Goal: Task Accomplishment & Management: Manage account settings

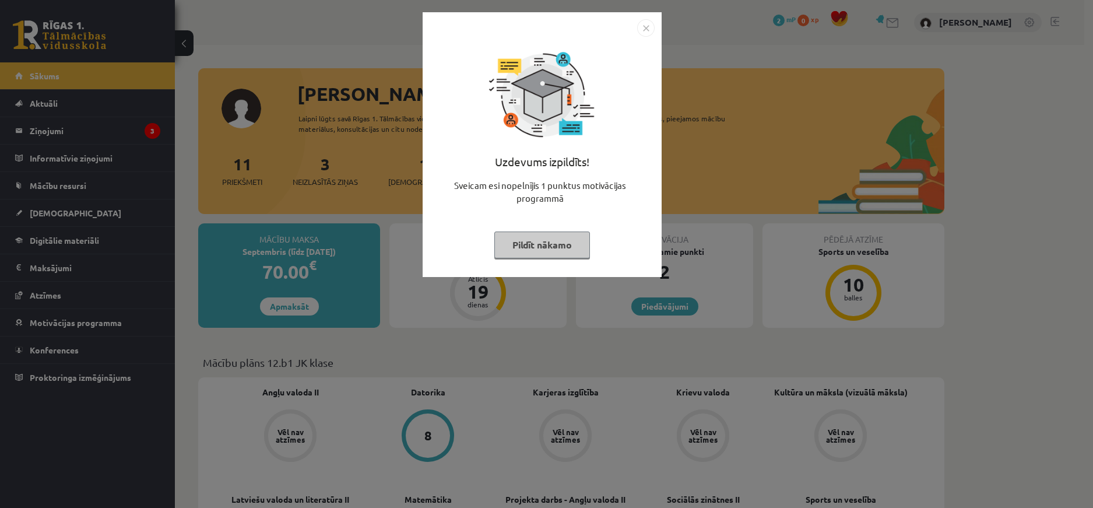
click at [646, 27] on img "Close" at bounding box center [645, 27] width 17 height 17
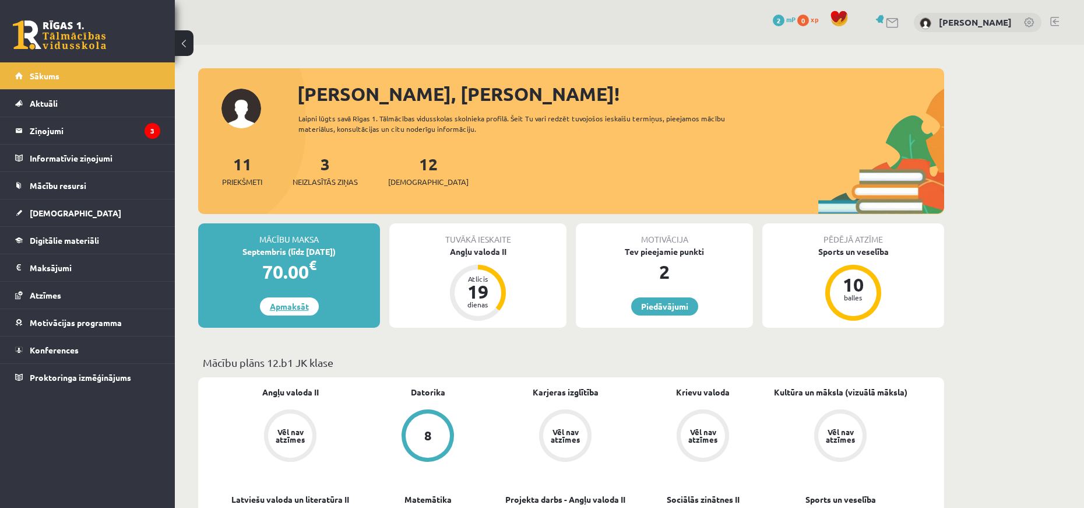
click at [290, 305] on link "Apmaksāt" at bounding box center [289, 306] width 59 height 18
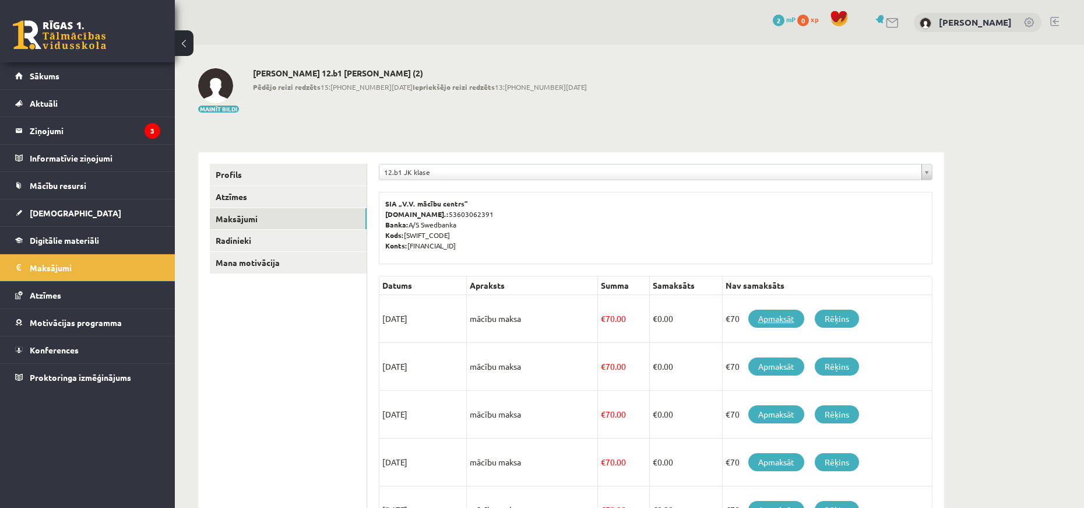
click at [775, 319] on link "Apmaksāt" at bounding box center [776, 319] width 56 height 18
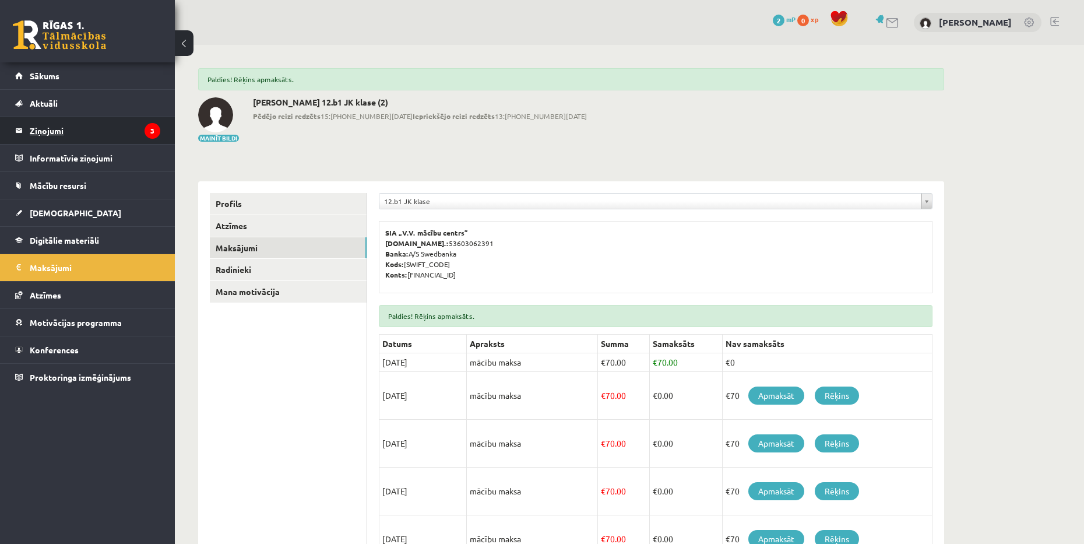
click at [118, 126] on legend "Ziņojumi 3" at bounding box center [95, 130] width 131 height 27
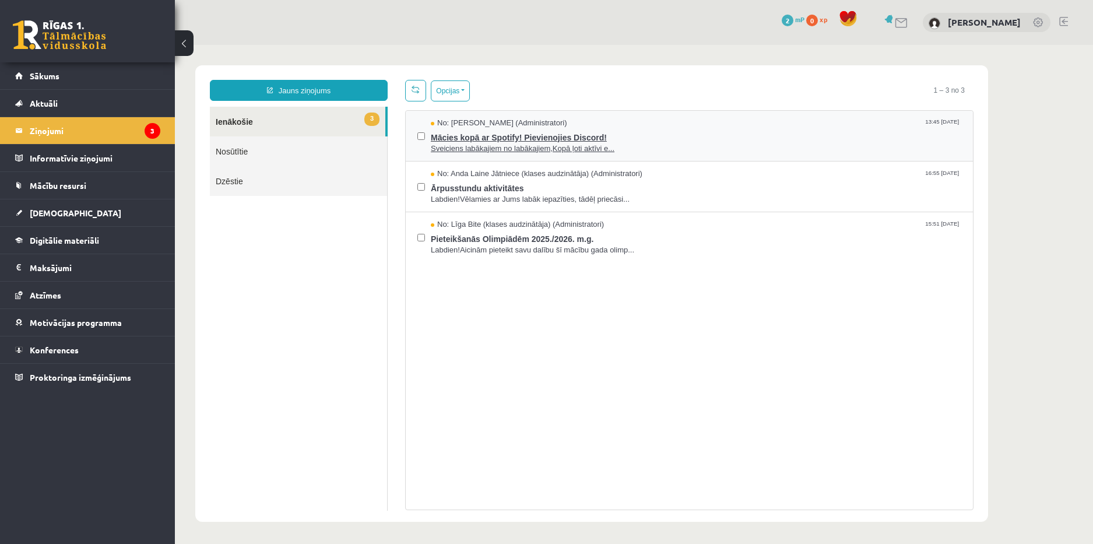
click at [685, 139] on span "Mācies kopā ar Spotify! Pievienojies Discord!" at bounding box center [696, 136] width 530 height 15
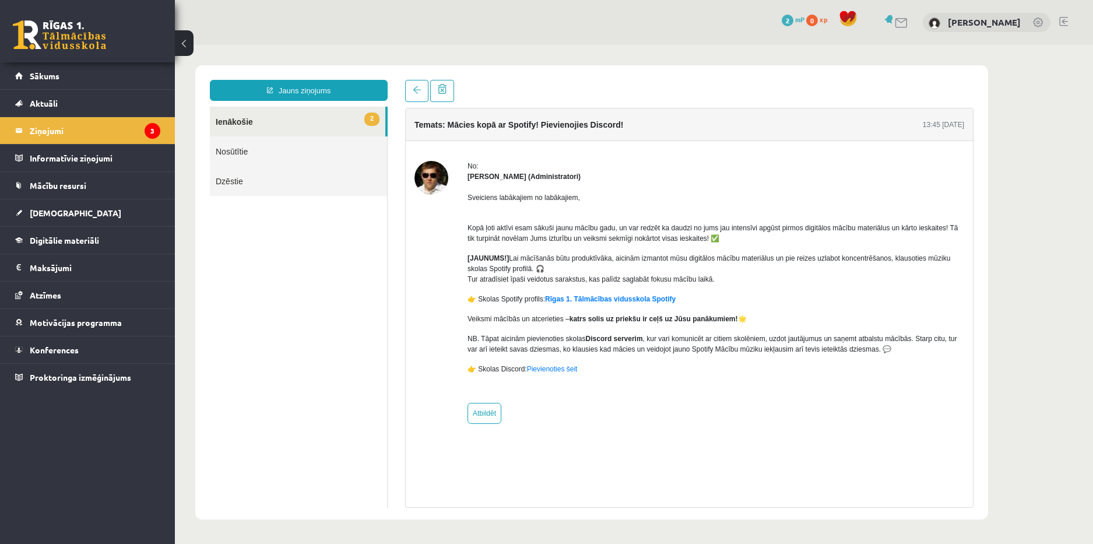
drag, startPoint x: 465, startPoint y: 198, endPoint x: 744, endPoint y: 308, distance: 299.6
click at [744, 308] on div "No: Ivo Čapiņš (Administratori) Sveiciens labākajiem no labākajiem, Kopā ļoti a…" at bounding box center [689, 292] width 550 height 263
click at [868, 286] on div "Sveiciens labākajiem no labākajiem, Kopā ļoti aktīvi esam sākuši jaunu mācību g…" at bounding box center [715, 288] width 497 height 212
click at [639, 298] on link "Rīgas 1. Tālmācības vidusskola Spotify" at bounding box center [610, 299] width 131 height 8
click at [909, 27] on link at bounding box center [902, 23] width 14 height 10
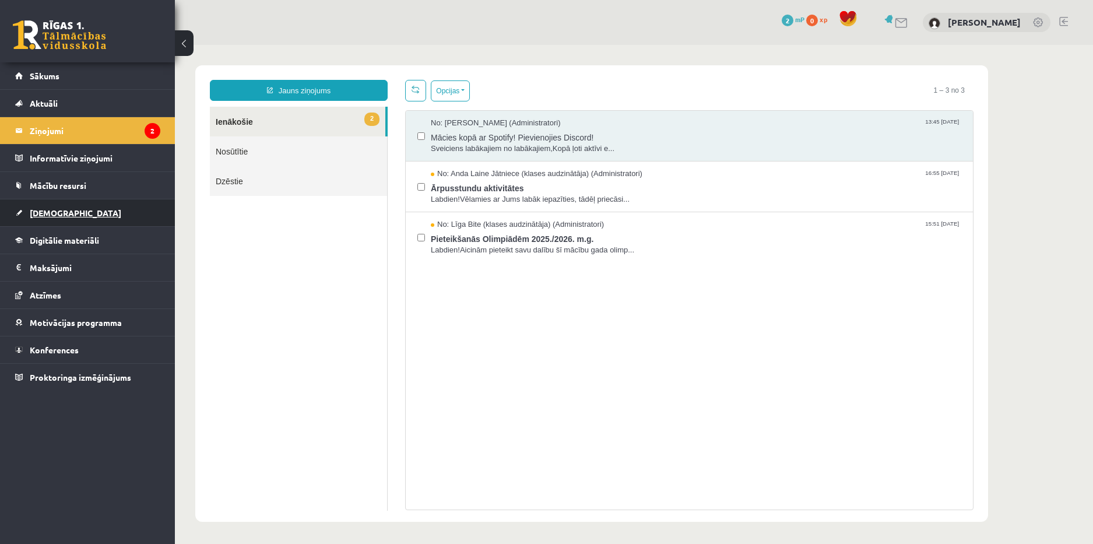
click at [93, 212] on link "[DEMOGRAPHIC_DATA]" at bounding box center [87, 212] width 145 height 27
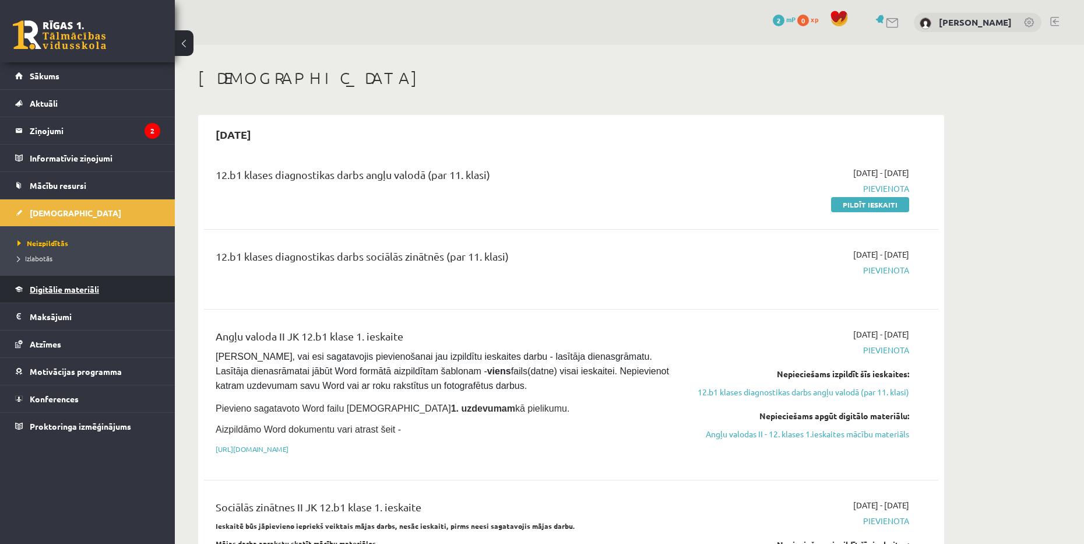
click at [102, 290] on link "Digitālie materiāli" at bounding box center [87, 289] width 145 height 27
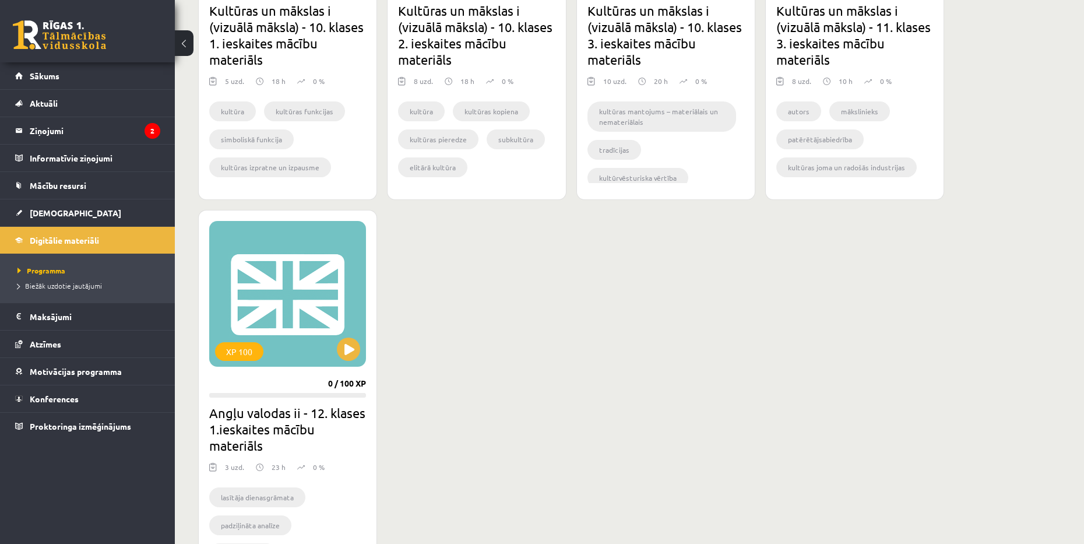
scroll to position [1000, 0]
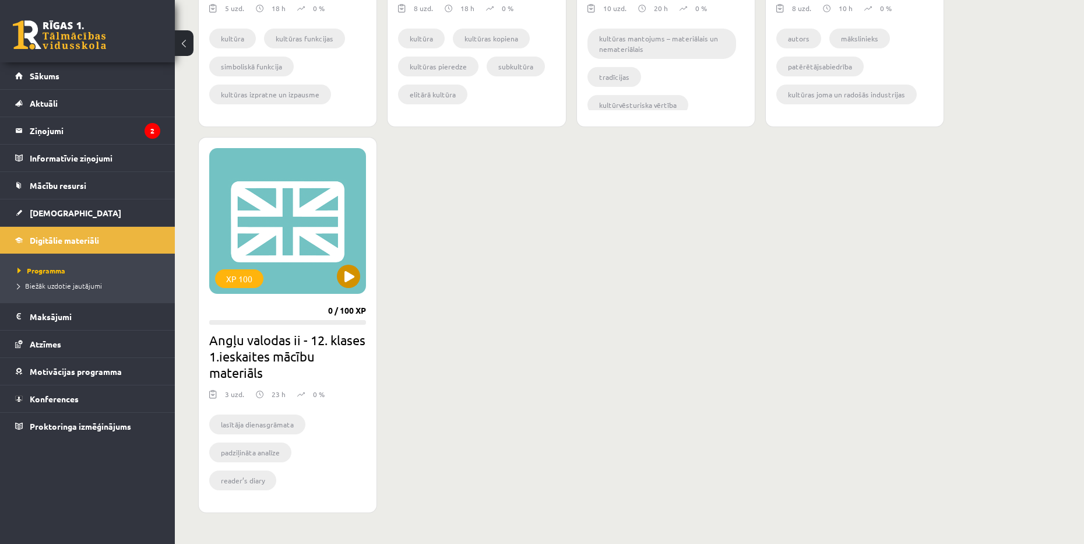
click at [297, 232] on div "XP 100" at bounding box center [287, 221] width 157 height 146
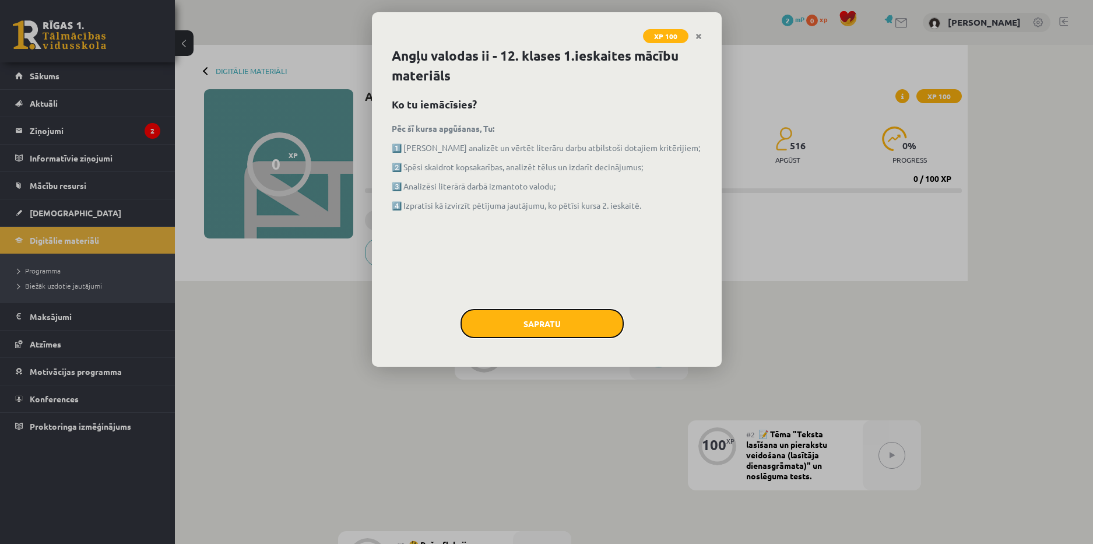
click at [588, 324] on button "Sapratu" at bounding box center [541, 323] width 163 height 29
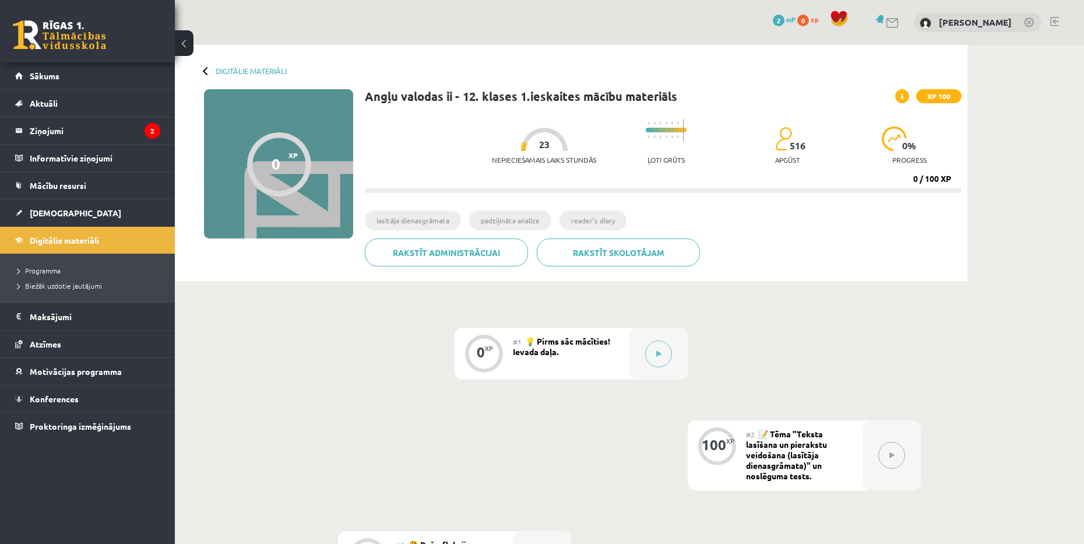
click at [204, 71] on div at bounding box center [207, 70] width 8 height 8
click at [226, 70] on link "Digitālie materiāli" at bounding box center [251, 70] width 71 height 9
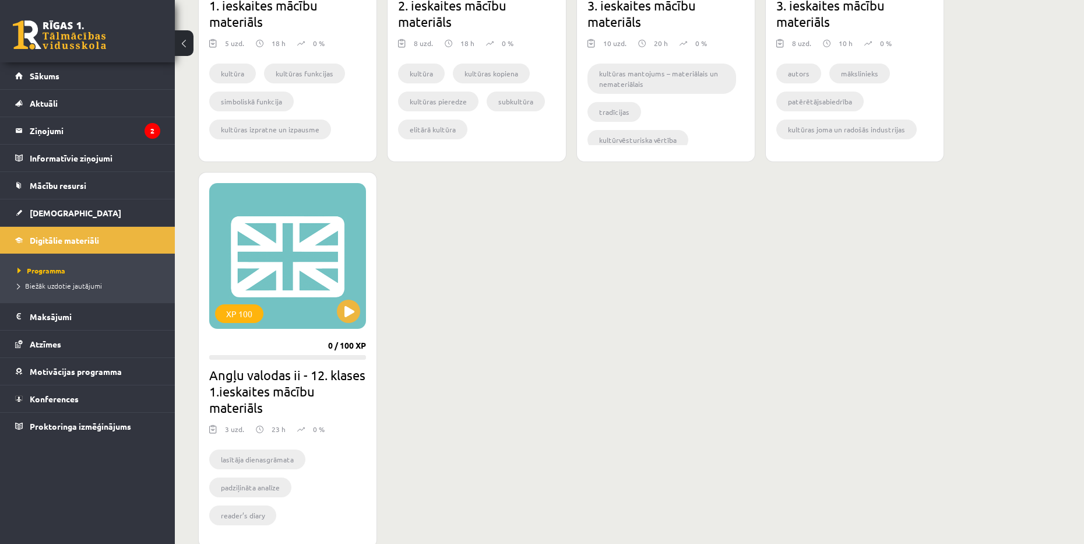
scroll to position [1058, 0]
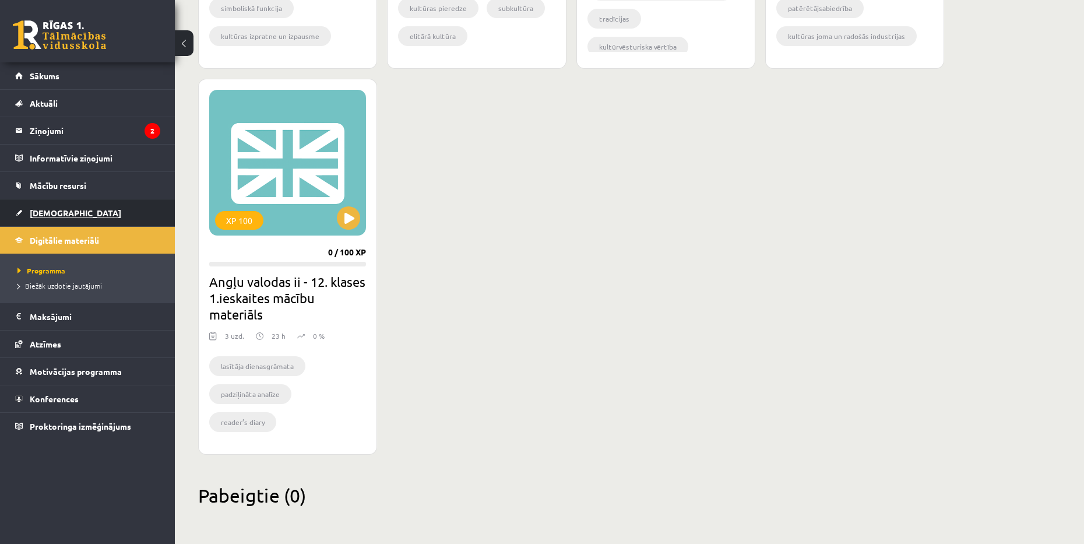
click at [127, 218] on link "[DEMOGRAPHIC_DATA]" at bounding box center [87, 212] width 145 height 27
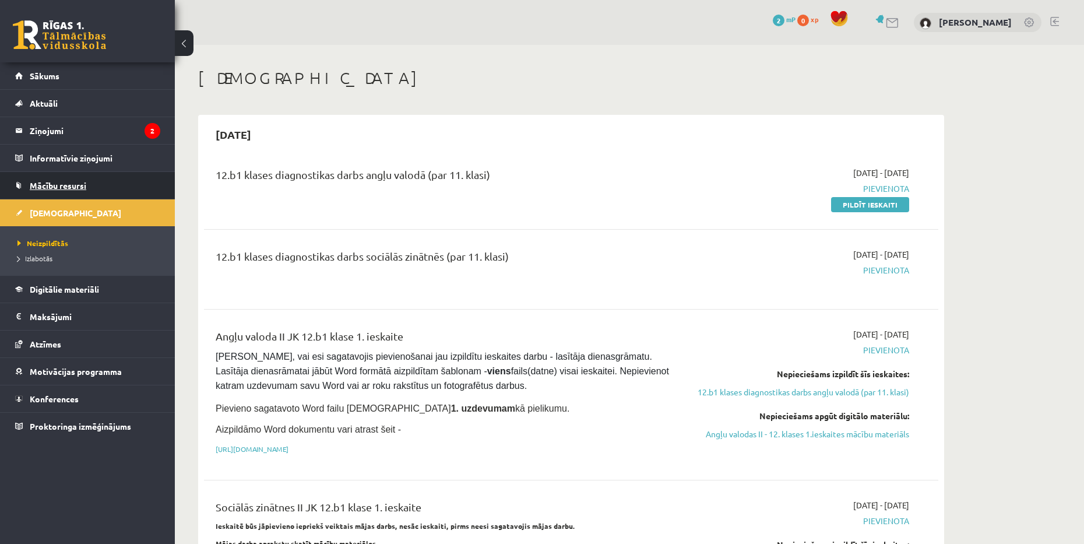
click at [111, 184] on link "Mācību resursi" at bounding box center [87, 185] width 145 height 27
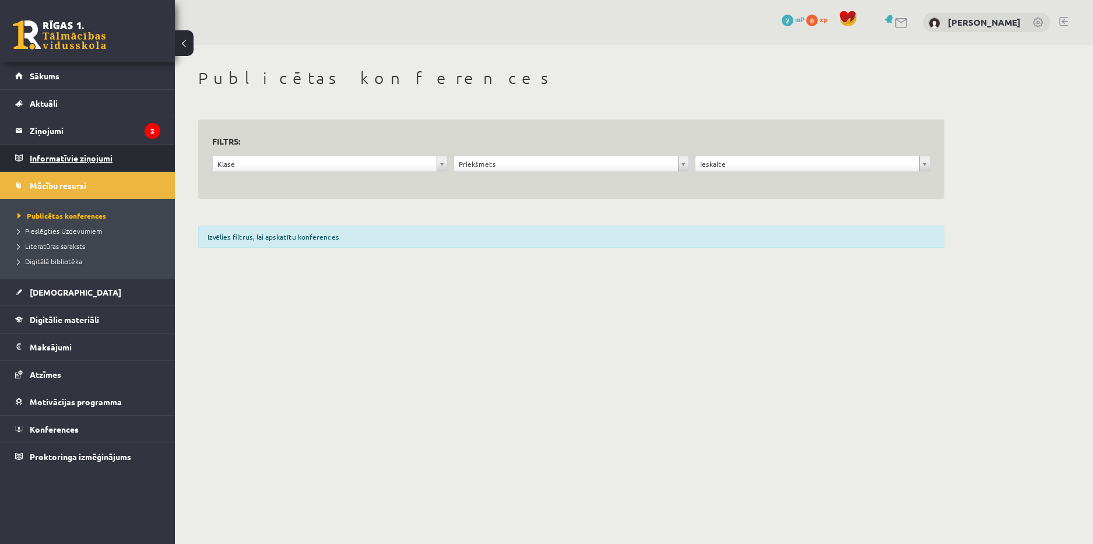
click at [130, 159] on legend "Informatīvie ziņojumi 0" at bounding box center [95, 158] width 131 height 27
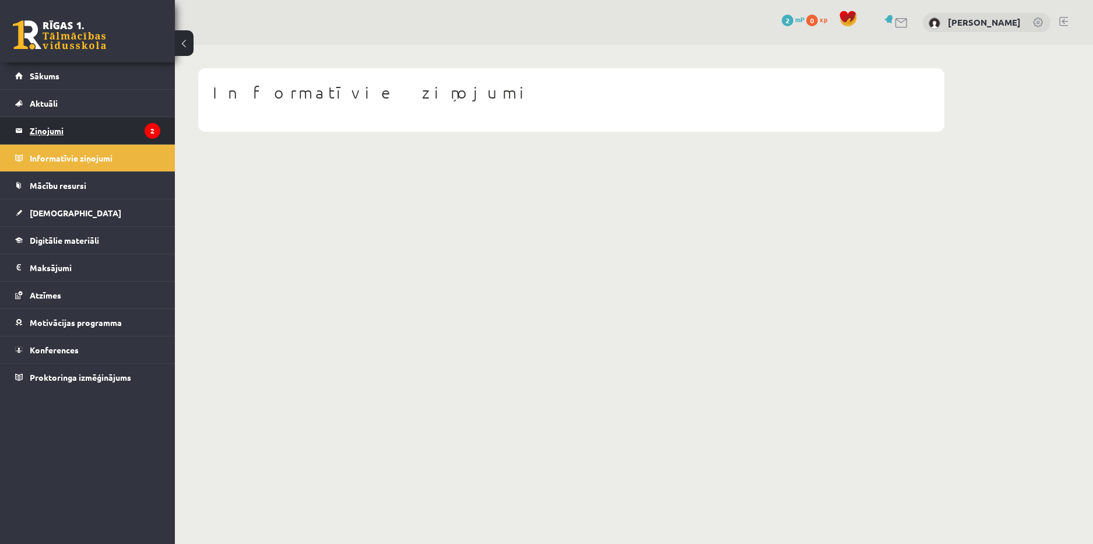
click at [93, 124] on legend "Ziņojumi 2" at bounding box center [95, 130] width 131 height 27
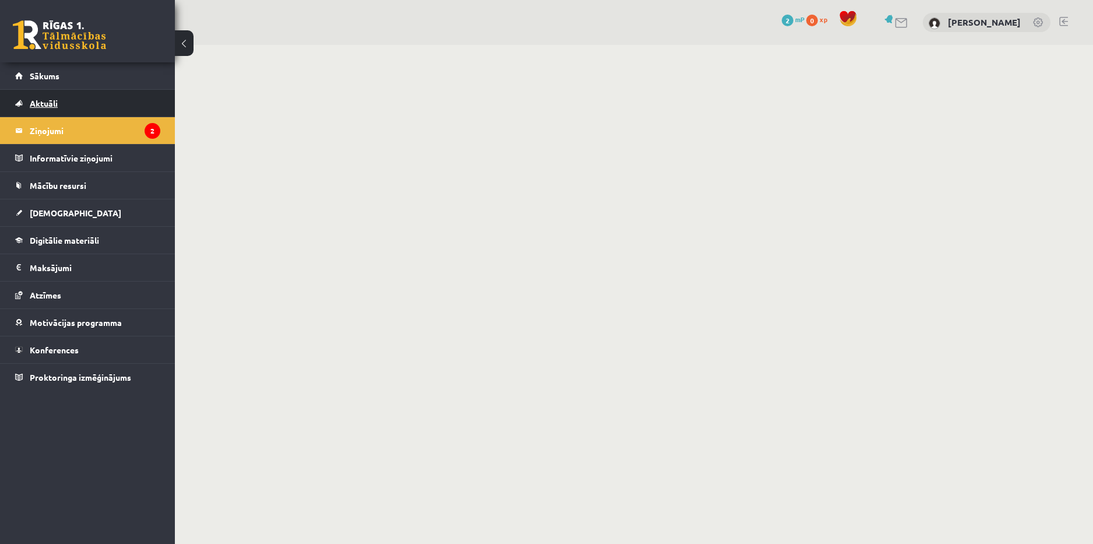
click at [85, 99] on link "Aktuāli" at bounding box center [87, 103] width 145 height 27
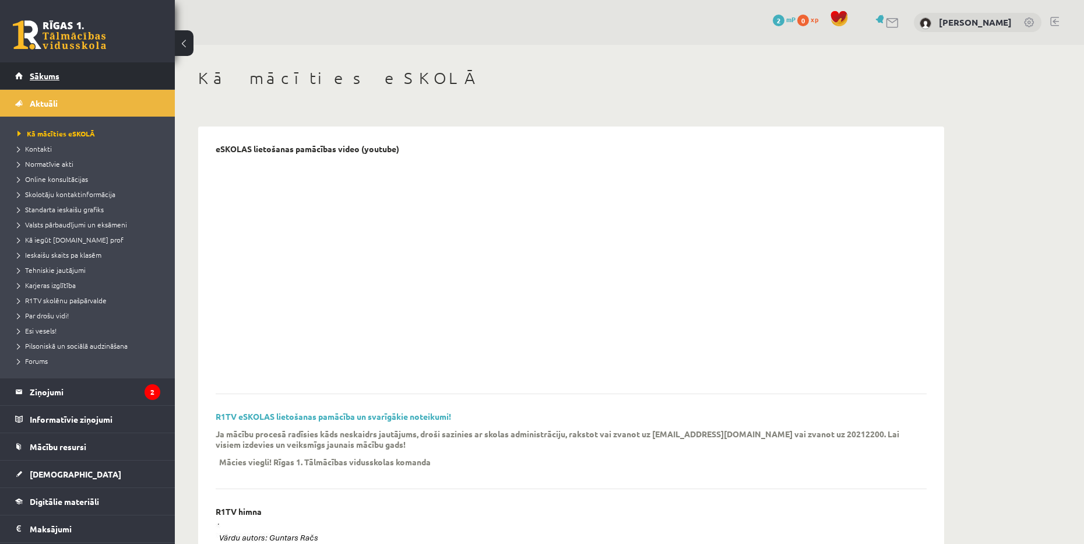
click at [83, 75] on link "Sākums" at bounding box center [87, 75] width 145 height 27
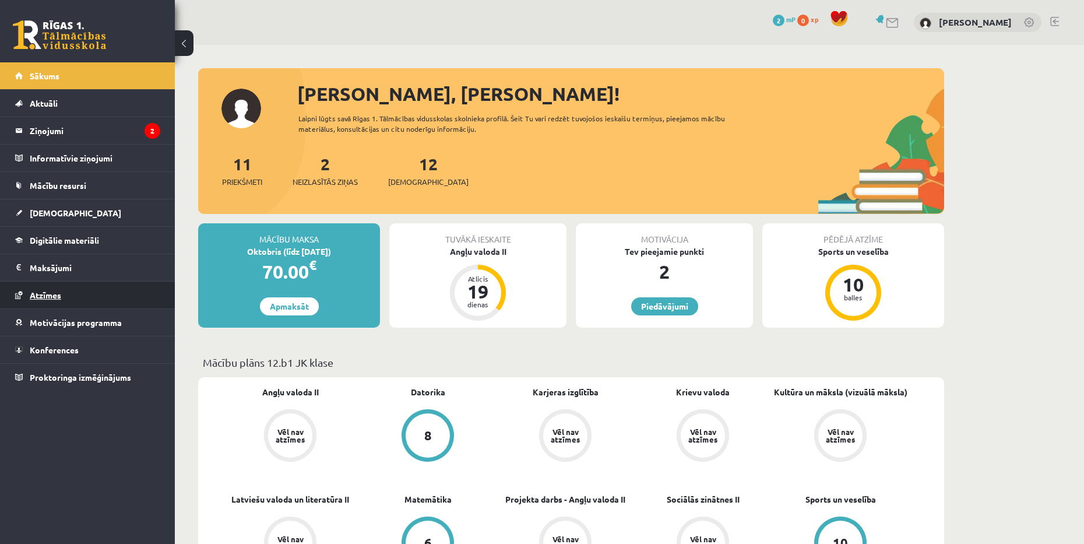
click at [106, 299] on link "Atzīmes" at bounding box center [87, 295] width 145 height 27
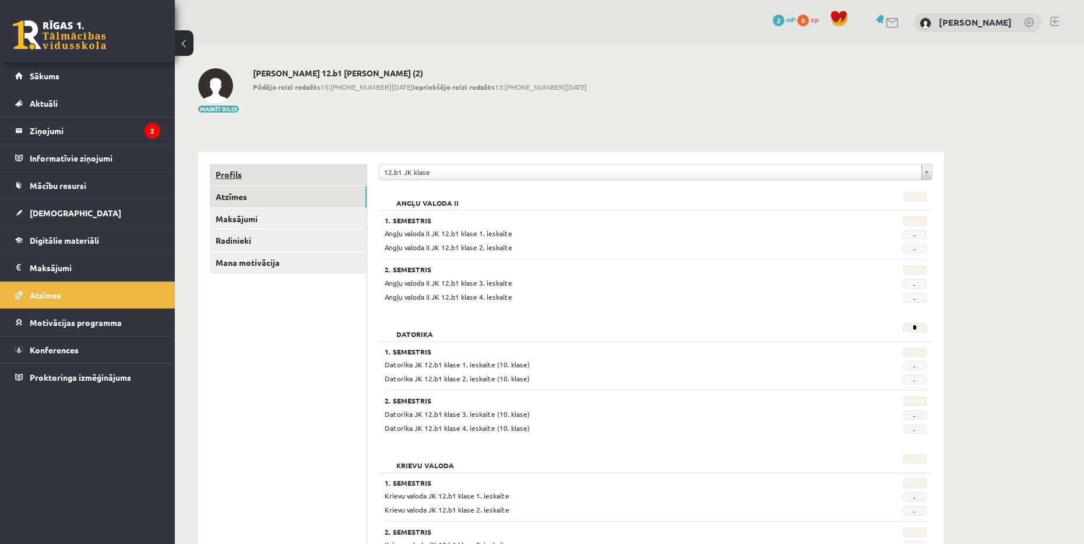
click at [275, 172] on link "Profils" at bounding box center [288, 175] width 157 height 22
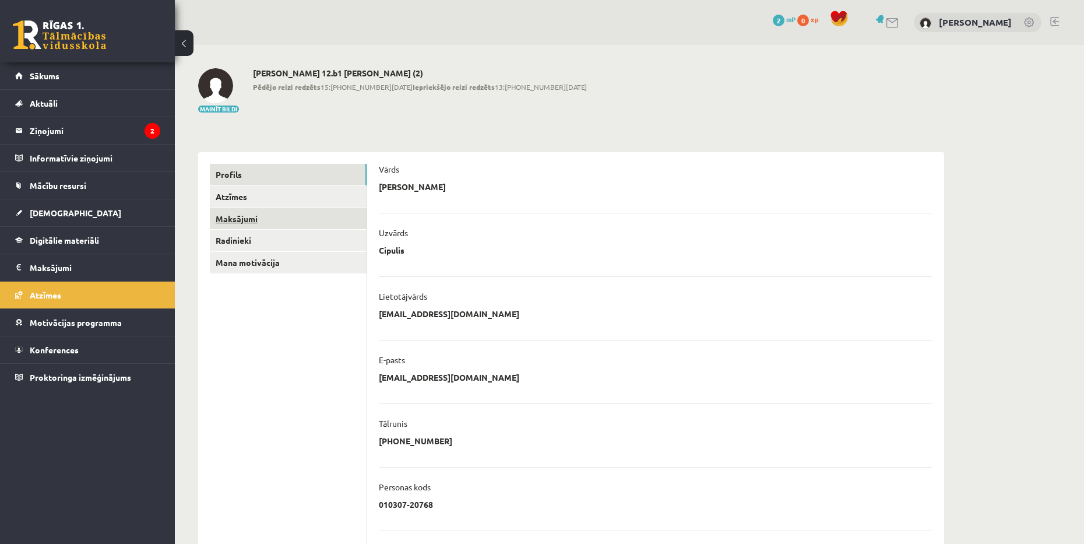
click at [300, 217] on link "Maksājumi" at bounding box center [288, 219] width 157 height 22
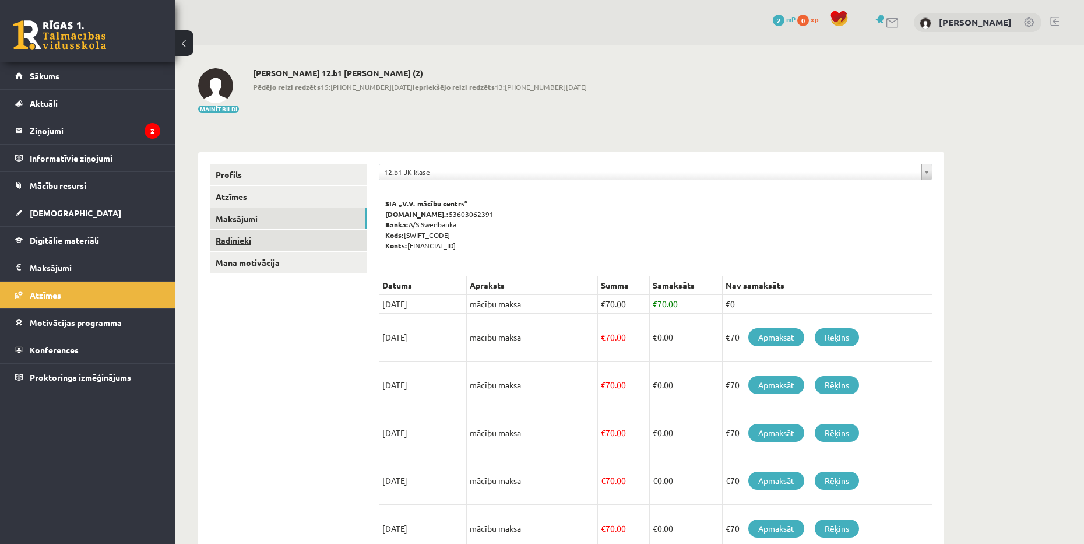
click at [315, 240] on link "Radinieki" at bounding box center [288, 241] width 157 height 22
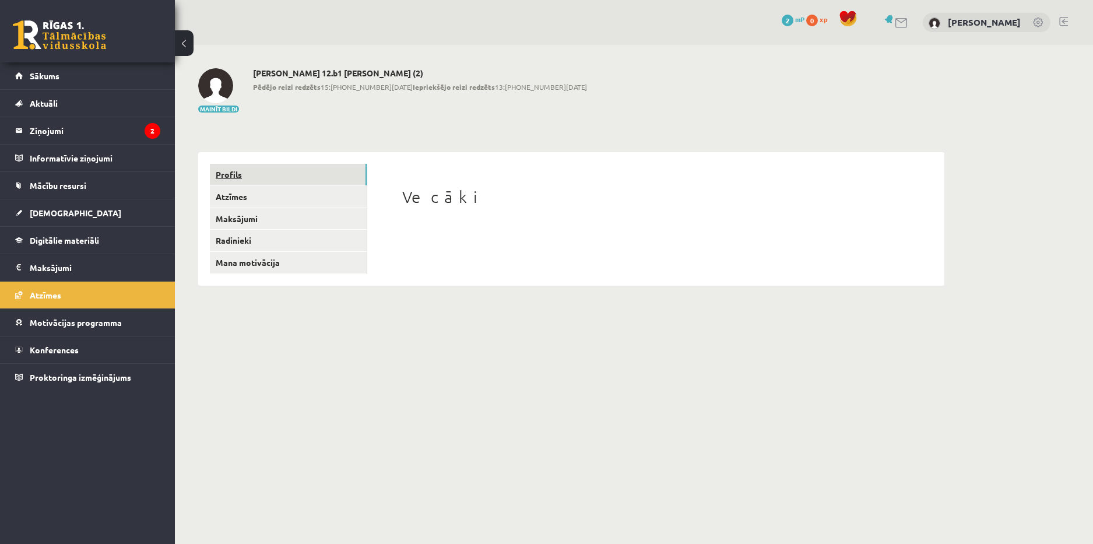
click at [296, 176] on link "Profils" at bounding box center [288, 175] width 157 height 22
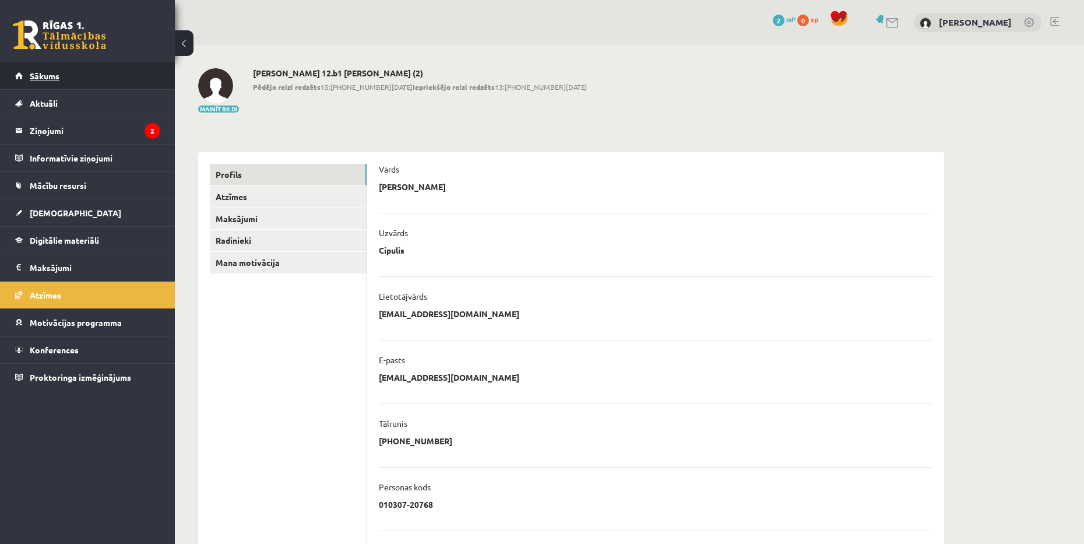
click at [60, 78] on link "Sākums" at bounding box center [87, 75] width 145 height 27
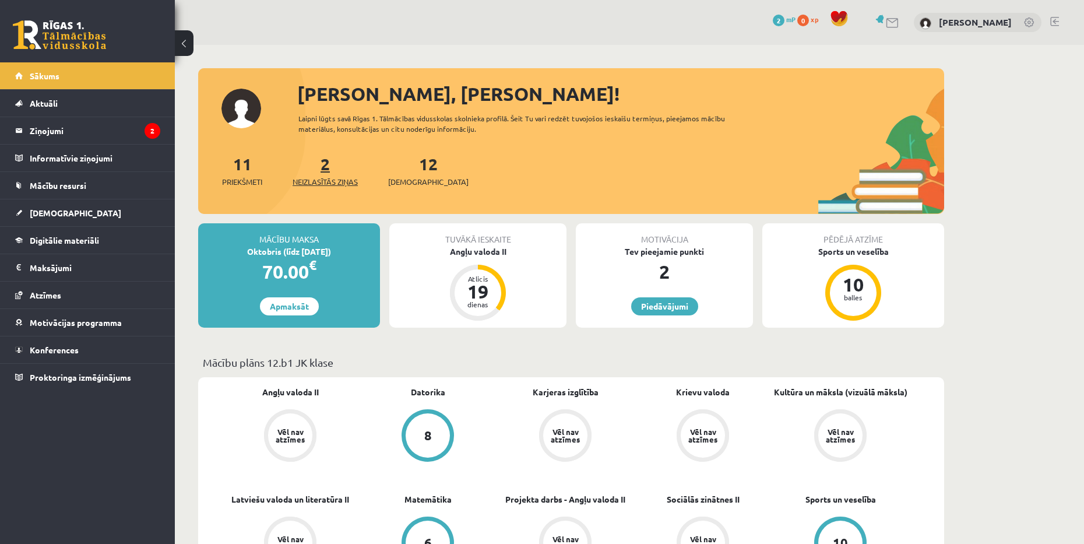
click at [337, 180] on span "Neizlasītās ziņas" at bounding box center [325, 182] width 65 height 12
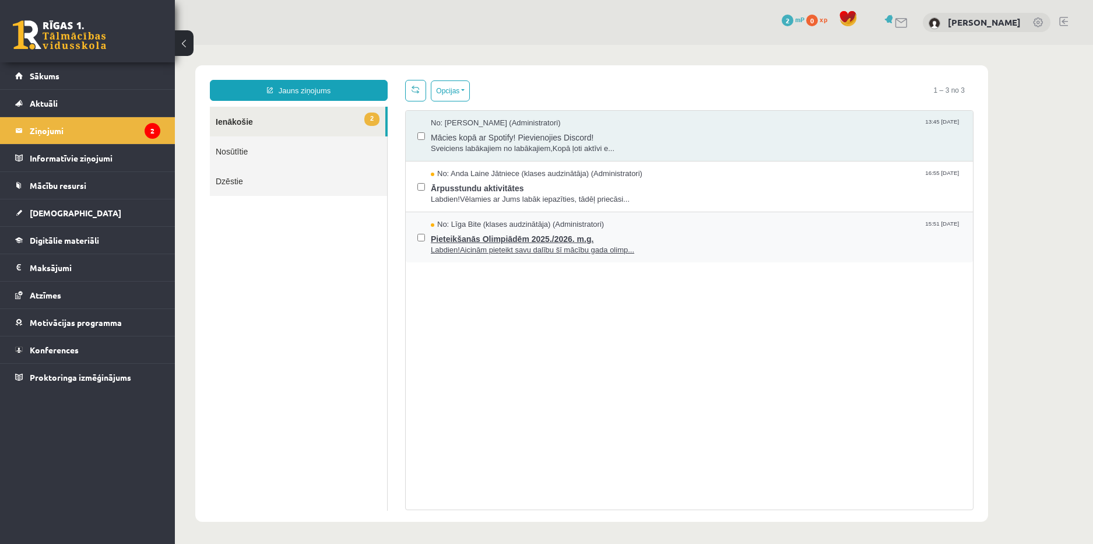
click at [711, 239] on span "Pieteikšanās Olimpiādēm 2025./2026. m.g." at bounding box center [696, 237] width 530 height 15
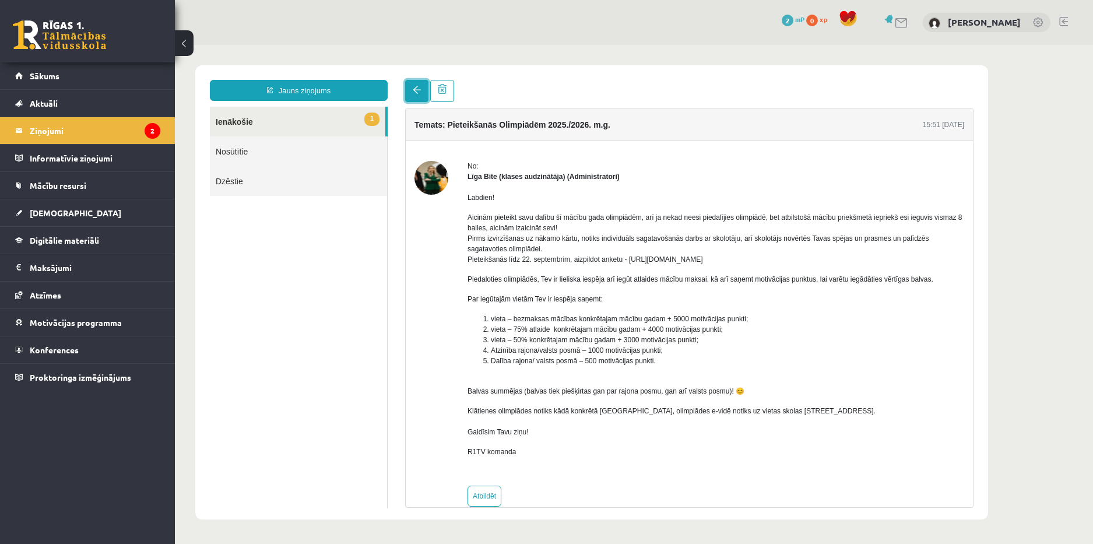
click at [418, 88] on span at bounding box center [417, 90] width 8 height 8
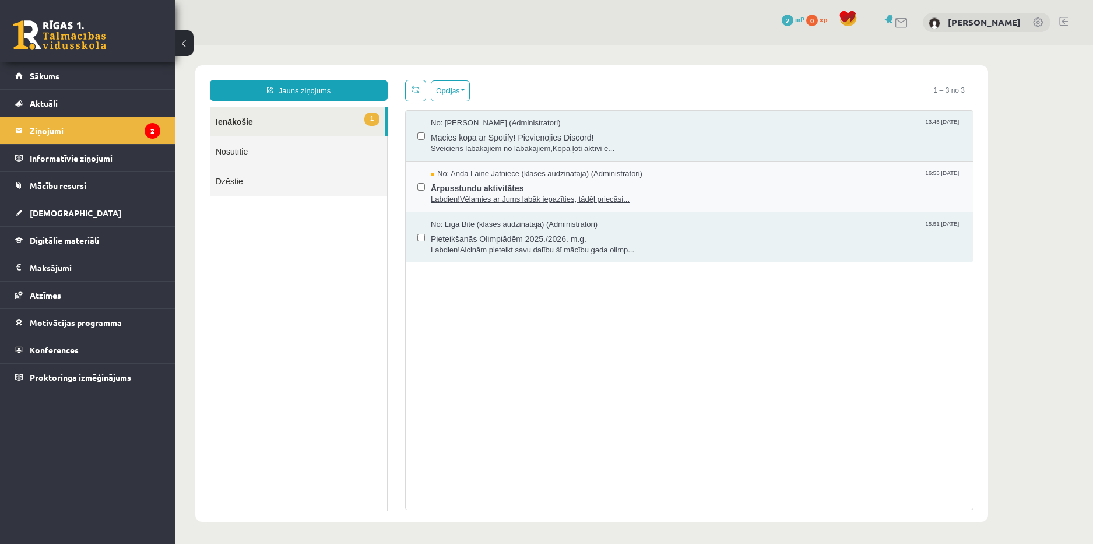
click at [697, 181] on span "Ārpusstundu aktivitātes" at bounding box center [696, 187] width 530 height 15
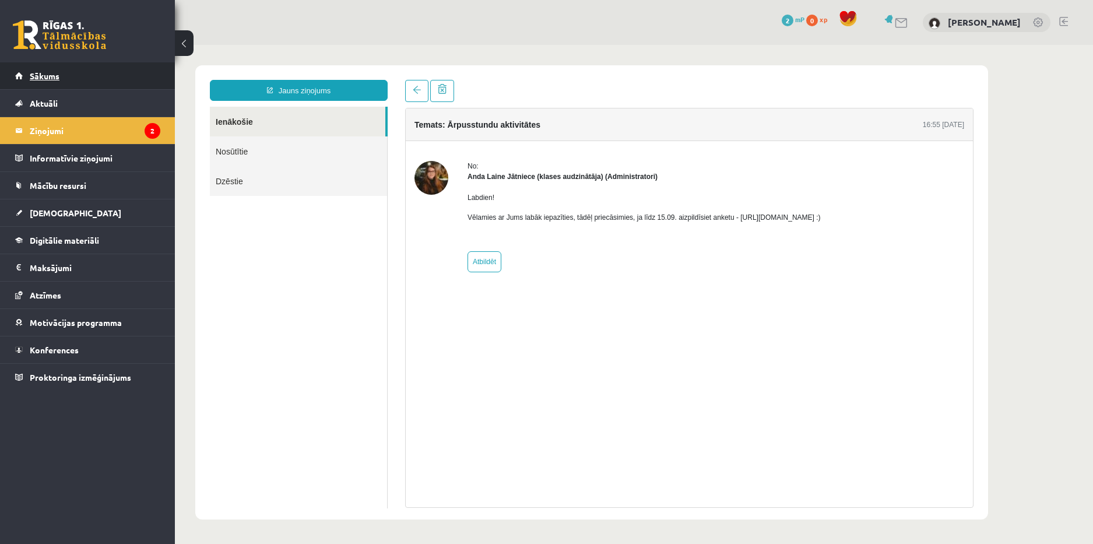
click at [114, 73] on link "Sākums" at bounding box center [87, 75] width 145 height 27
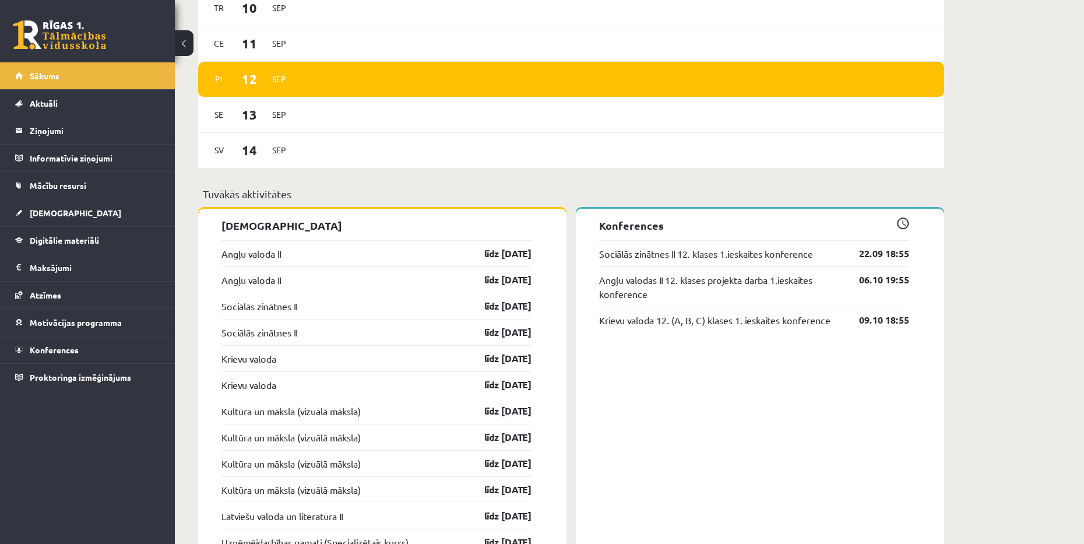
scroll to position [816, 0]
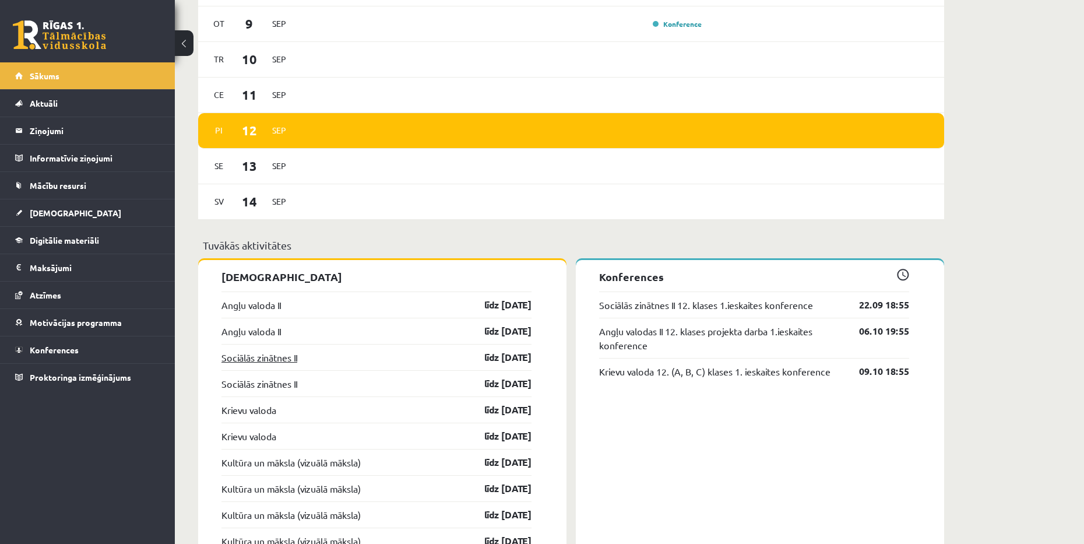
click at [297, 357] on link "Sociālās zinātnes II" at bounding box center [259, 357] width 76 height 14
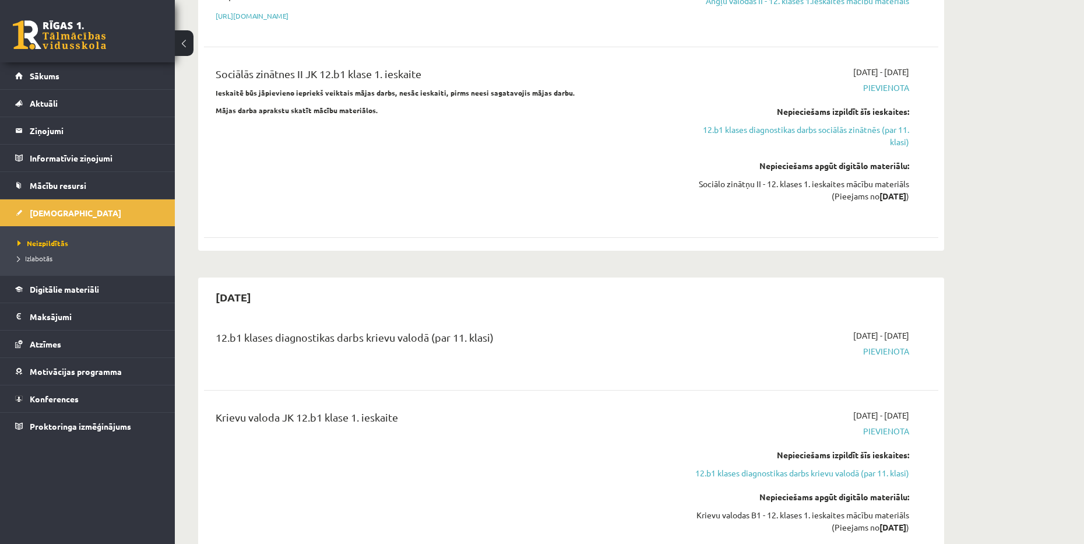
scroll to position [466, 0]
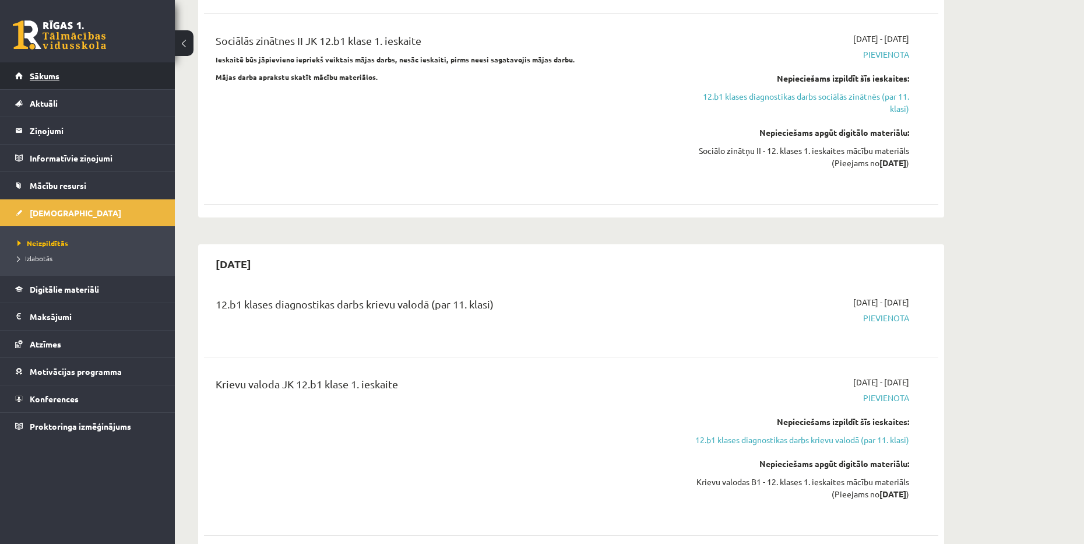
click at [103, 78] on link "Sākums" at bounding box center [87, 75] width 145 height 27
